Goal: Transaction & Acquisition: Purchase product/service

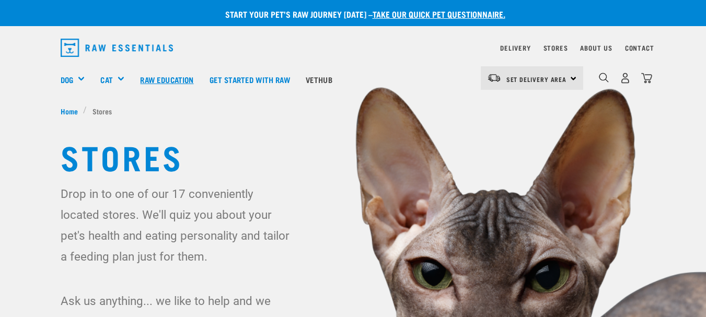
click at [163, 76] on link "Raw Education" at bounding box center [166, 79] width 69 height 42
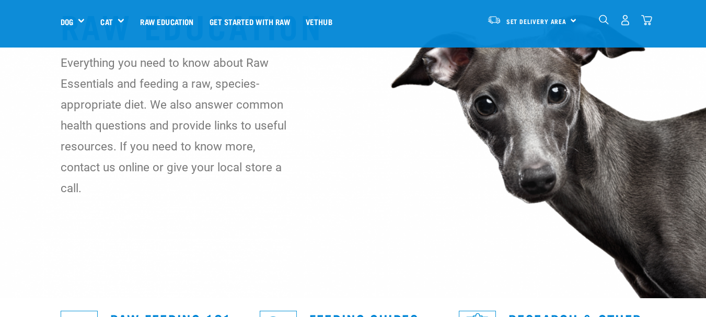
scroll to position [157, 0]
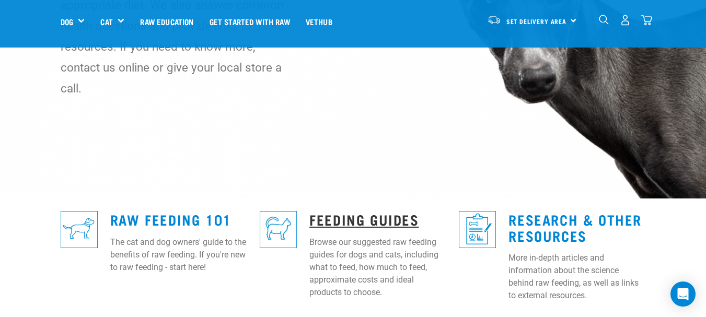
click at [396, 215] on link "Feeding Guides" at bounding box center [363, 219] width 109 height 8
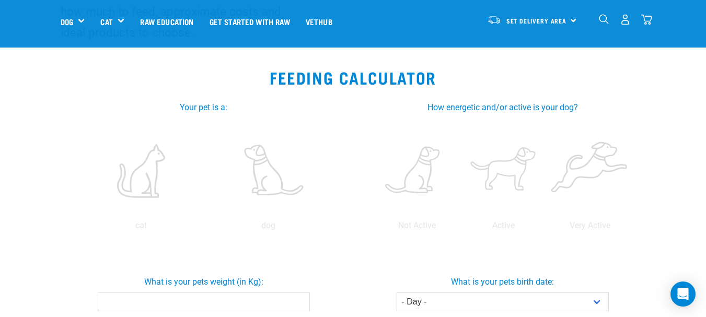
scroll to position [157, 0]
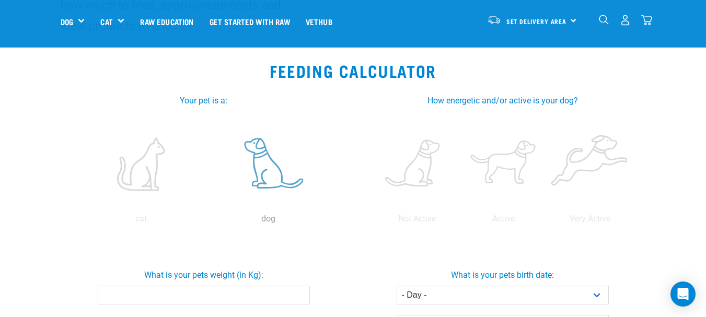
click at [269, 180] on label at bounding box center [268, 164] width 123 height 89
click at [205, 221] on input "radio" at bounding box center [205, 221] width 0 height 0
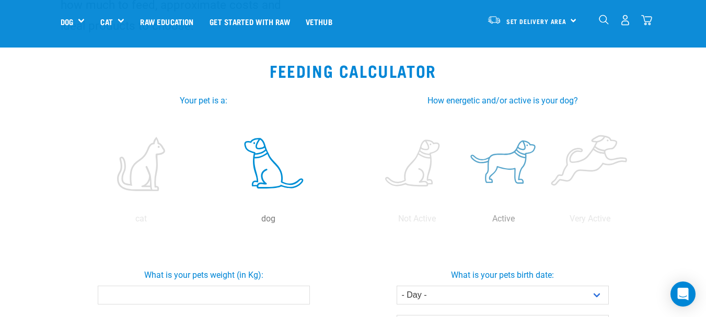
click at [487, 150] on label at bounding box center [503, 164] width 82 height 89
click at [460, 221] on input "radio" at bounding box center [460, 221] width 0 height 0
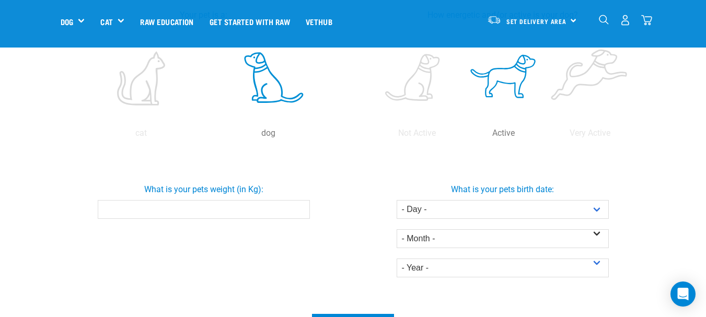
scroll to position [261, 0]
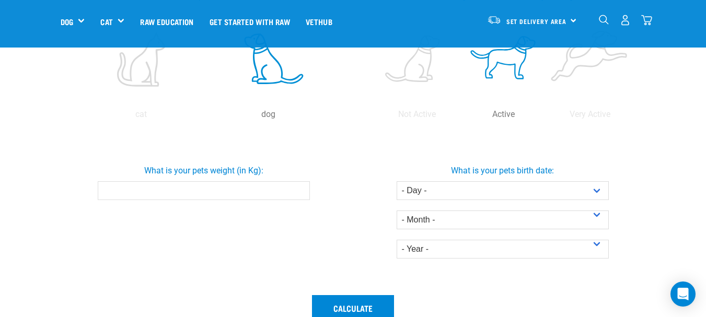
click at [169, 185] on input "What is your pets weight (in Kg):" at bounding box center [204, 190] width 212 height 19
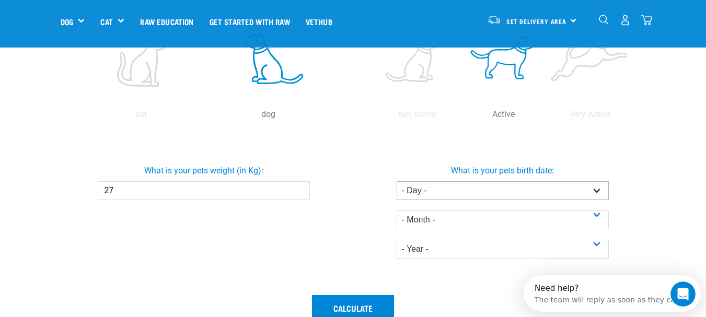
type input "27"
click at [440, 189] on select "- Day - 1 2 3 4 5 6 7 8 9 10 11 12 13 14 15 16 17 18 19 20 21 22 23 24 25 26 27" at bounding box center [502, 190] width 212 height 19
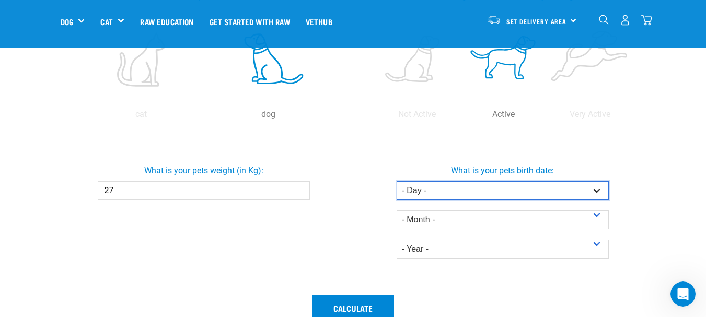
select select "11"
click at [396, 181] on select "- Day - 1 2 3 4 5 6 7 8 9 10 11 12 13 14 15 16 17 18 19 20 21 22 23 24 25 26 27" at bounding box center [502, 190] width 212 height 19
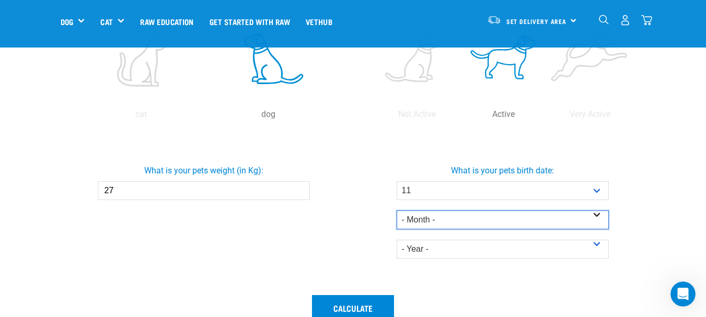
click at [422, 217] on select "- Month - January February March April May June July August September October N…" at bounding box center [502, 219] width 212 height 19
select select "February"
click at [396, 210] on select "- Month - January February March April May June July August September October N…" at bounding box center [502, 219] width 212 height 19
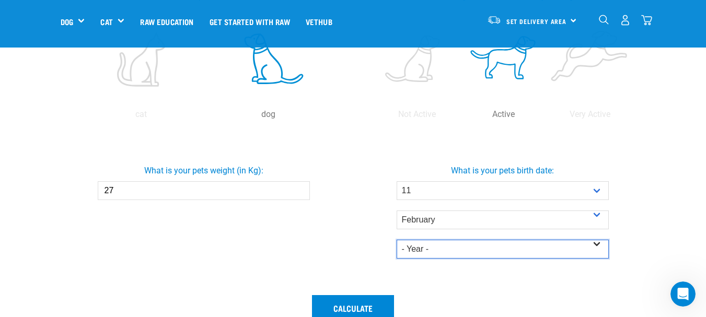
click at [428, 244] on select "- Year - 2025 2024 2023 2022 2021 2020 2019 2018 2017 2016 2015 2014" at bounding box center [502, 249] width 212 height 19
select select "2021"
click at [396, 240] on select "- Year - 2025 2024 2023 2022 2021 2020 2019 2018 2017 2016 2015 2014" at bounding box center [502, 249] width 212 height 19
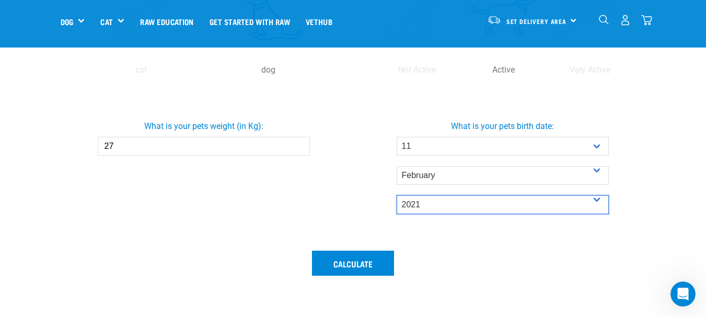
scroll to position [366, 0]
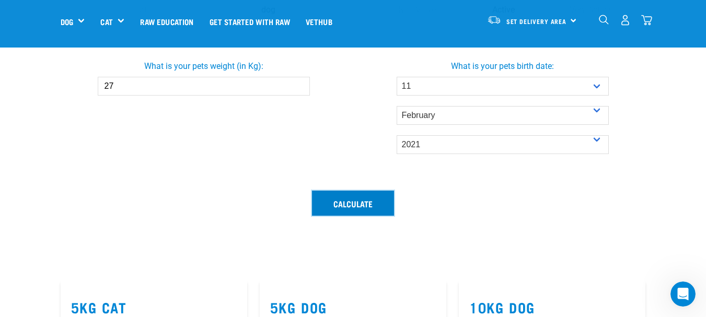
click at [333, 209] on button "Calculate" at bounding box center [353, 203] width 82 height 25
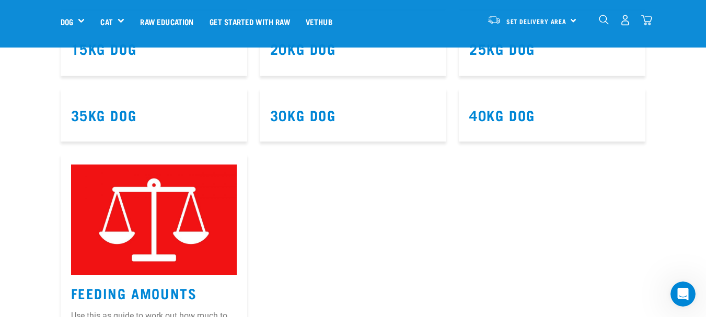
scroll to position [731, 0]
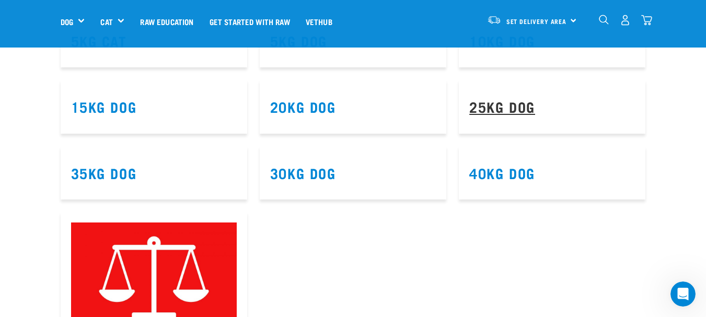
click at [512, 110] on link "25kg Dog" at bounding box center [502, 106] width 66 height 8
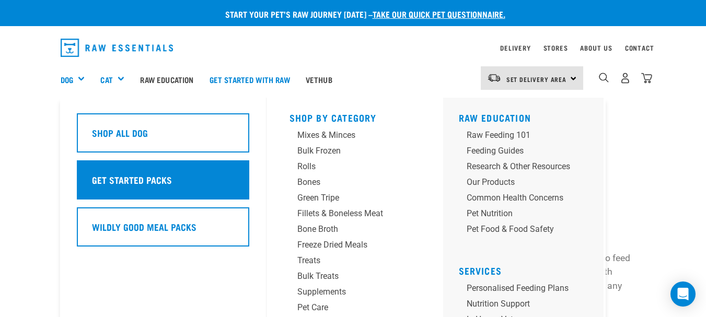
click at [138, 184] on h5 "Get Started Packs" at bounding box center [132, 180] width 80 height 14
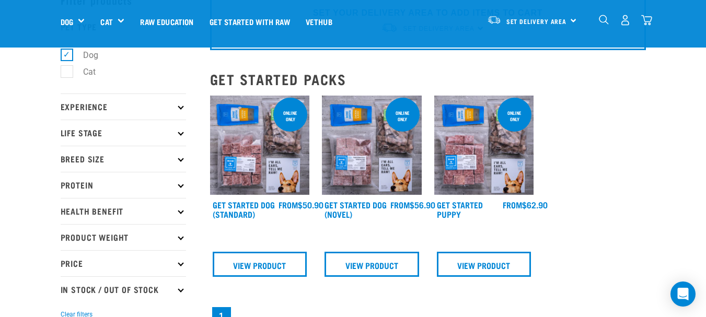
scroll to position [52, 0]
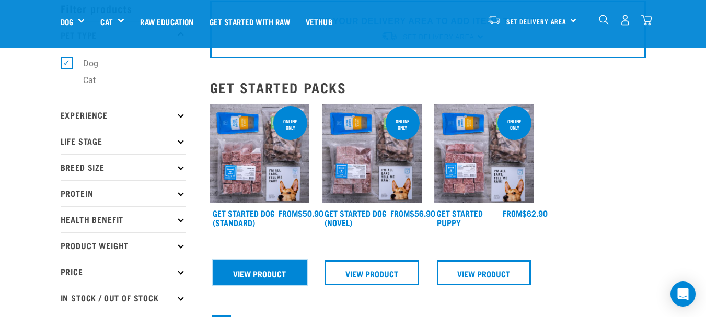
click at [255, 271] on link "View Product" at bounding box center [260, 272] width 95 height 25
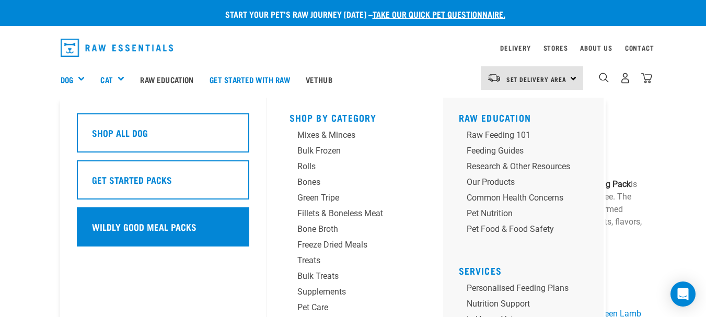
click at [145, 219] on div "Wildly Good Meal Packs" at bounding box center [163, 226] width 172 height 39
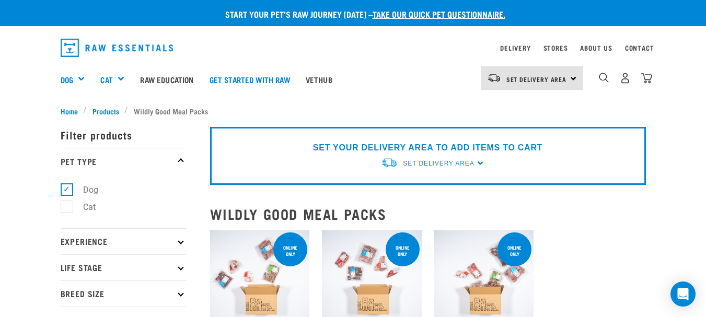
scroll to position [52, 0]
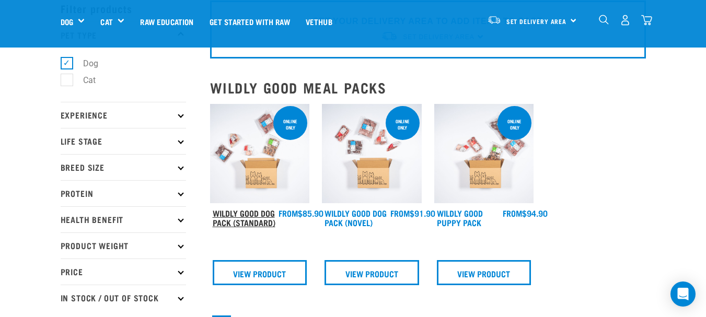
click at [242, 214] on link "Wildly Good Dog Pack (Standard)" at bounding box center [244, 217] width 63 height 14
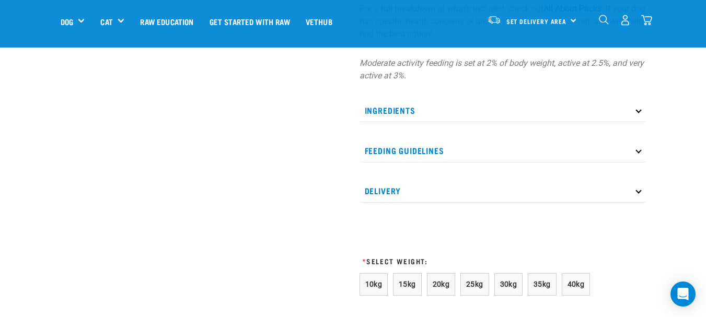
scroll to position [470, 0]
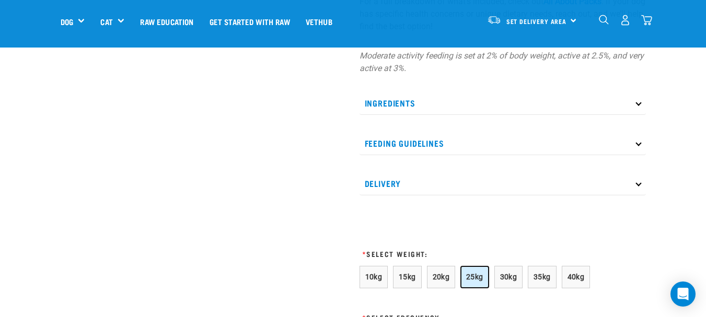
click at [469, 276] on span "25kg" at bounding box center [474, 277] width 17 height 8
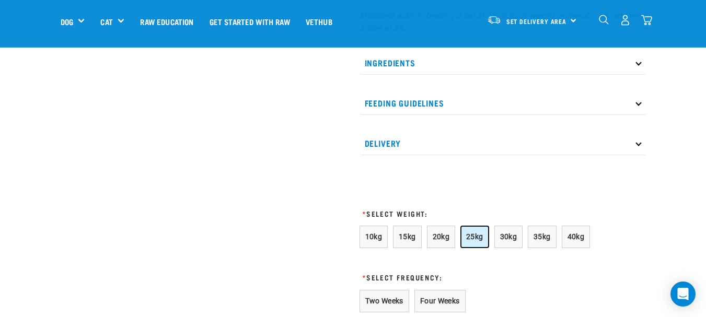
scroll to position [627, 0]
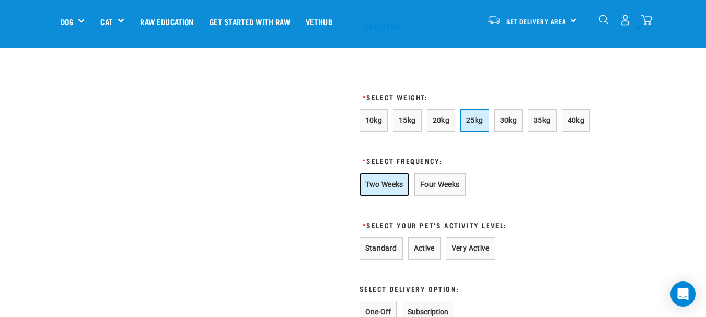
click at [377, 182] on button "Two Weeks" at bounding box center [384, 184] width 50 height 22
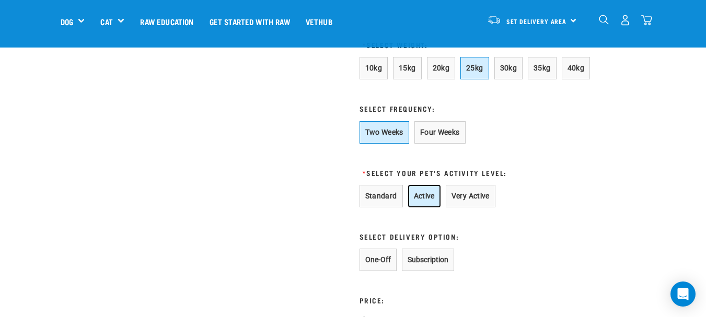
click at [415, 196] on button "Active" at bounding box center [424, 196] width 32 height 22
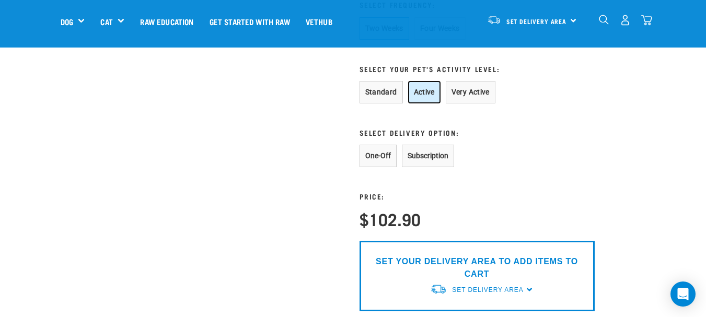
scroll to position [783, 0]
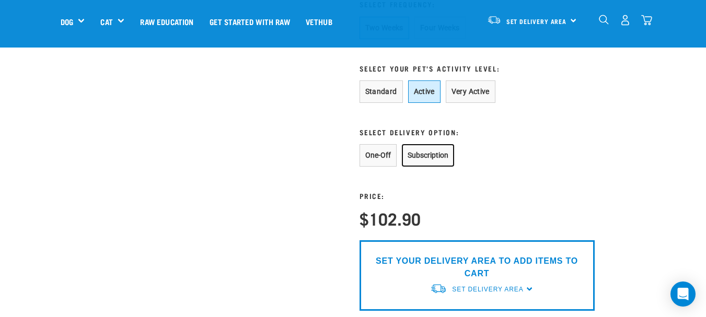
click at [443, 157] on button "Subscription" at bounding box center [428, 155] width 52 height 22
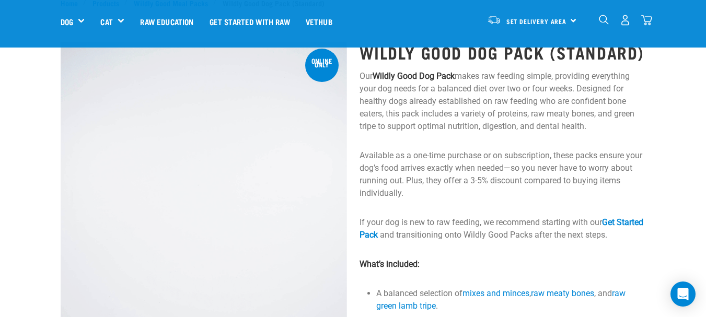
scroll to position [0, 0]
